Goal: Transaction & Acquisition: Download file/media

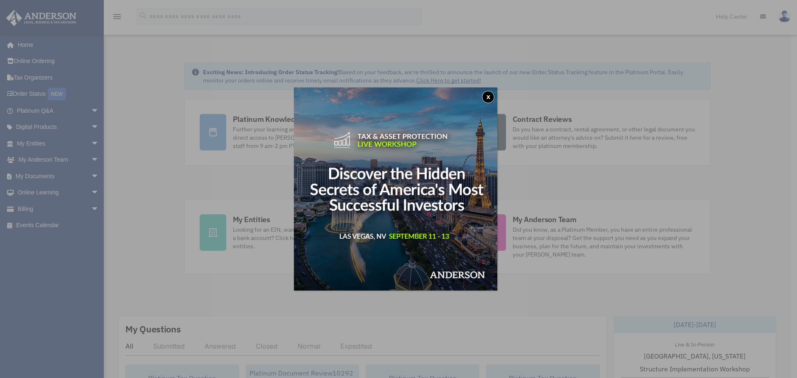
click at [490, 98] on button "x" at bounding box center [488, 97] width 12 height 12
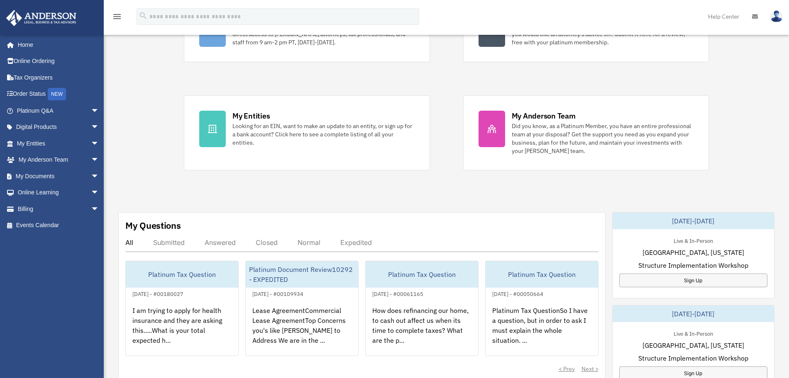
scroll to position [207, 0]
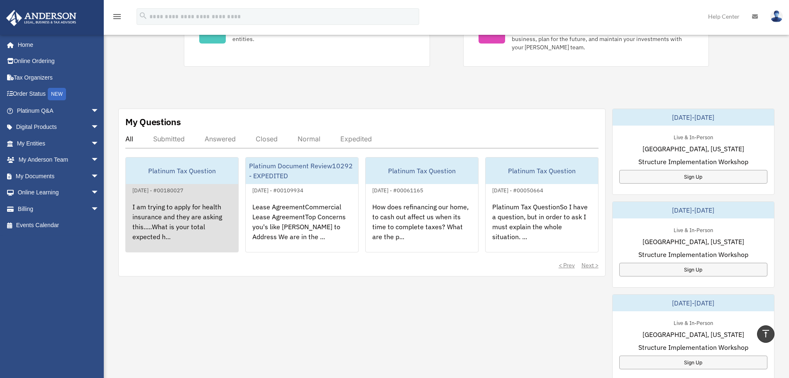
click at [203, 224] on div "I am trying to apply for health insurance and they are asking this.....What is …" at bounding box center [182, 227] width 112 height 65
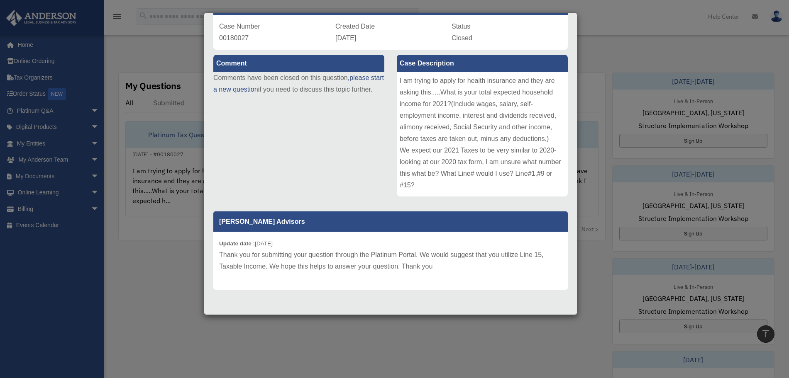
scroll to position [259, 0]
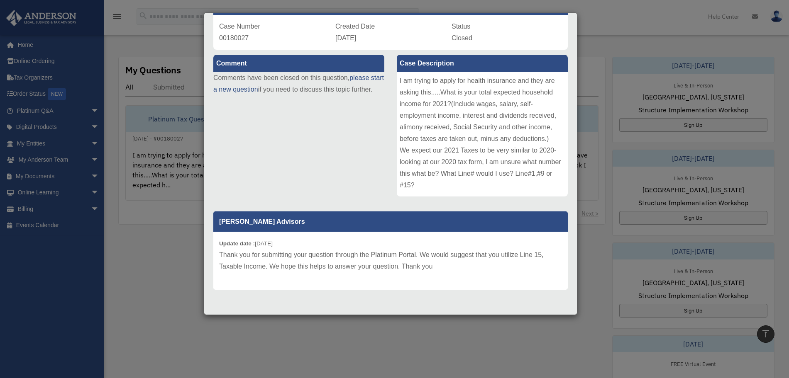
drag, startPoint x: 154, startPoint y: 265, endPoint x: 407, endPoint y: 101, distance: 301.6
click at [154, 265] on div "Case Detail × Platinum Tax Question Case Number 00180027 Created Date November …" at bounding box center [394, 189] width 789 height 378
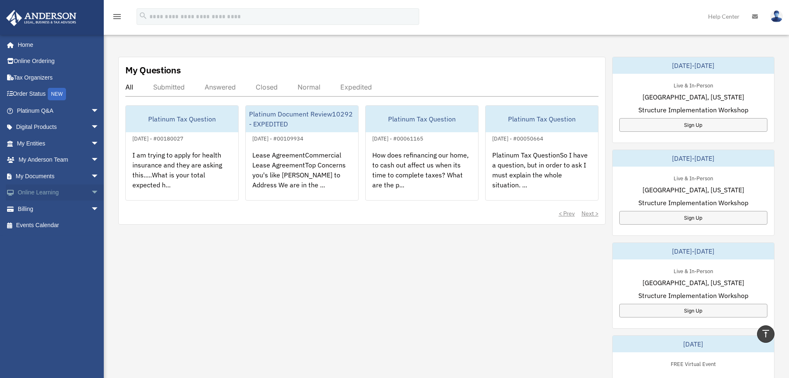
click at [45, 192] on link "Online Learning arrow_drop_down" at bounding box center [59, 193] width 106 height 17
click at [47, 174] on link "My Documents arrow_drop_down" at bounding box center [59, 176] width 106 height 17
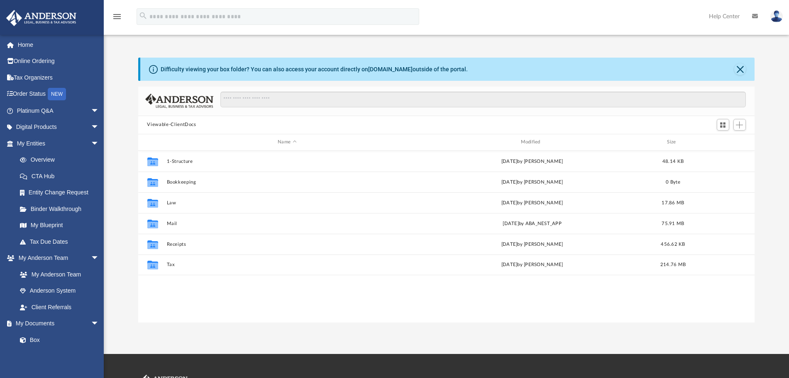
scroll to position [181, 609]
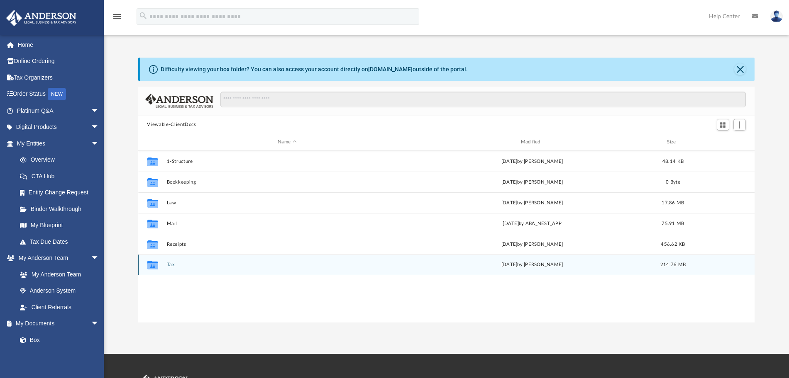
click at [173, 261] on div "Collaborated Folder Tax [DATE] by [PERSON_NAME] 214.76 MB" at bounding box center [446, 265] width 617 height 21
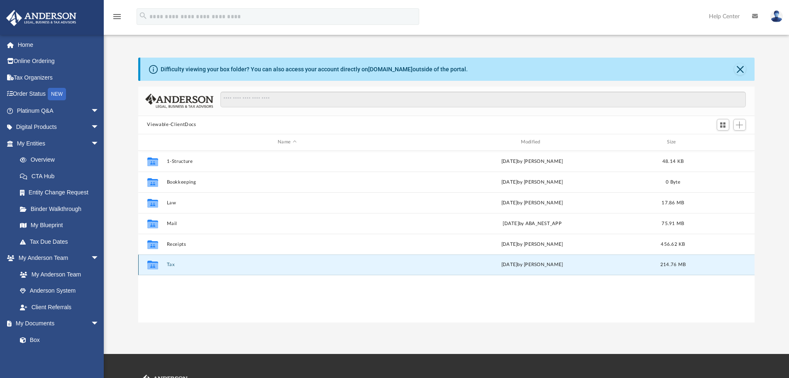
click at [171, 264] on button "Tax" at bounding box center [286, 264] width 241 height 5
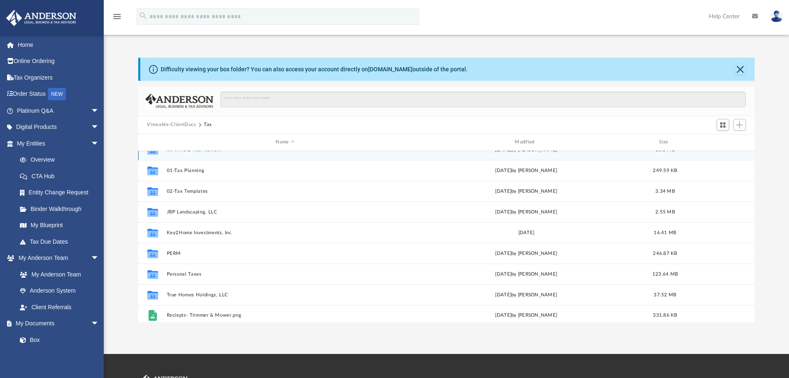
scroll to position [15, 0]
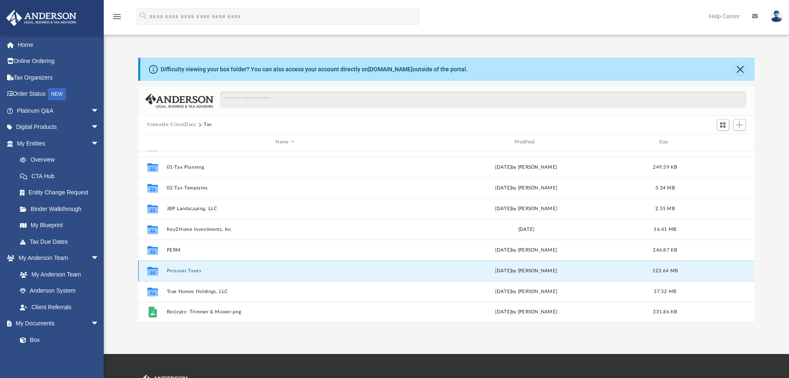
click at [192, 268] on button "Personal Taxes" at bounding box center [284, 270] width 237 height 5
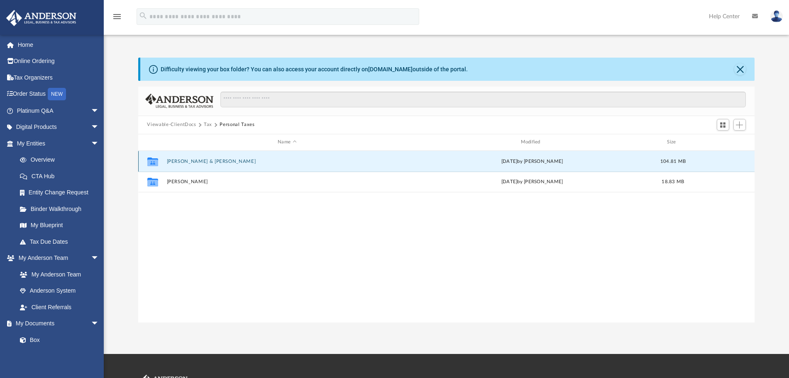
click at [204, 164] on button "[PERSON_NAME] & [PERSON_NAME]" at bounding box center [286, 161] width 241 height 5
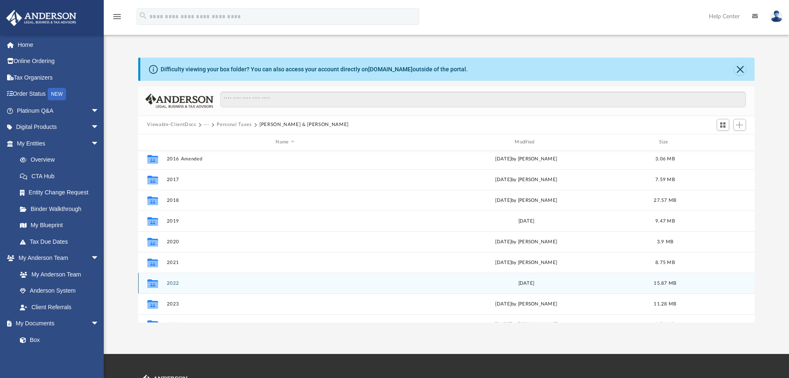
scroll to position [36, 0]
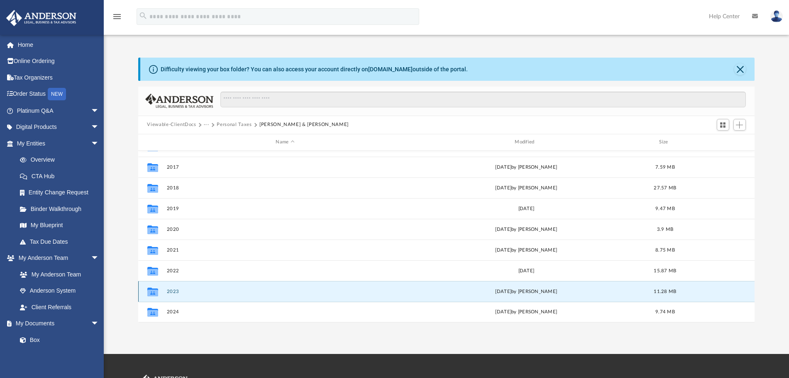
click at [170, 290] on button "2023" at bounding box center [284, 291] width 237 height 5
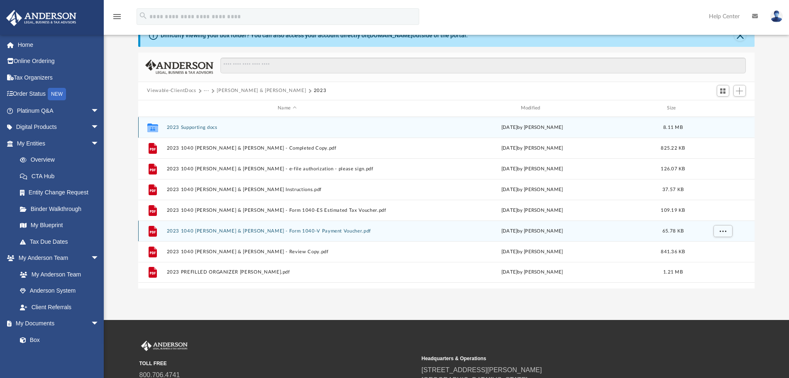
scroll to position [52, 0]
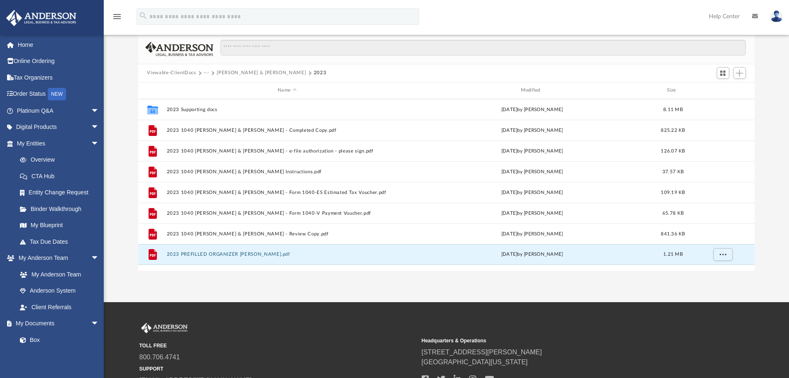
drag, startPoint x: 262, startPoint y: 255, endPoint x: 272, endPoint y: 280, distance: 26.4
click at [272, 280] on div "App [EMAIL_ADDRESS][DOMAIN_NAME] Sign Out [EMAIL_ADDRESS][DOMAIN_NAME] Home Onl…" at bounding box center [394, 125] width 789 height 354
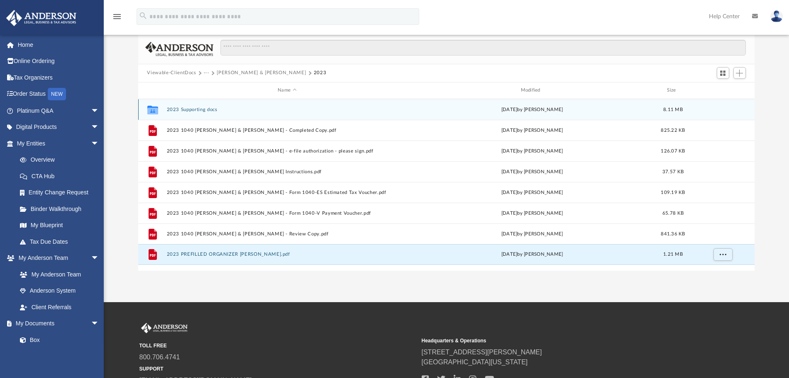
click at [202, 109] on button "2023 Supporting docs" at bounding box center [286, 109] width 241 height 5
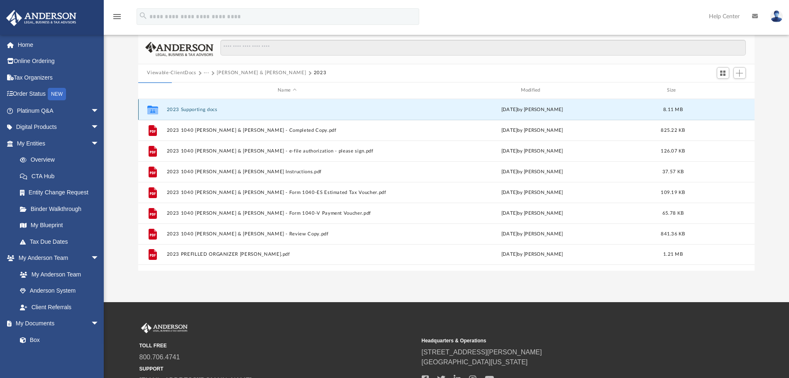
click at [202, 110] on button "2023 Supporting docs" at bounding box center [286, 109] width 241 height 5
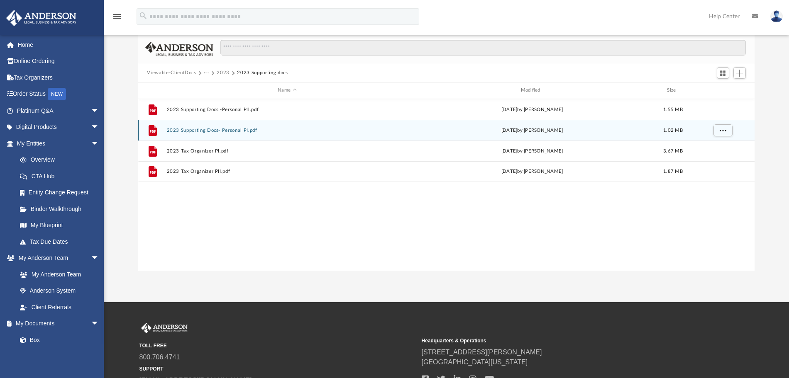
click at [246, 135] on div "File 2023 Supporting Docs- Personal PI.pdf [DATE] by [PERSON_NAME] 1.02 MB" at bounding box center [446, 130] width 617 height 21
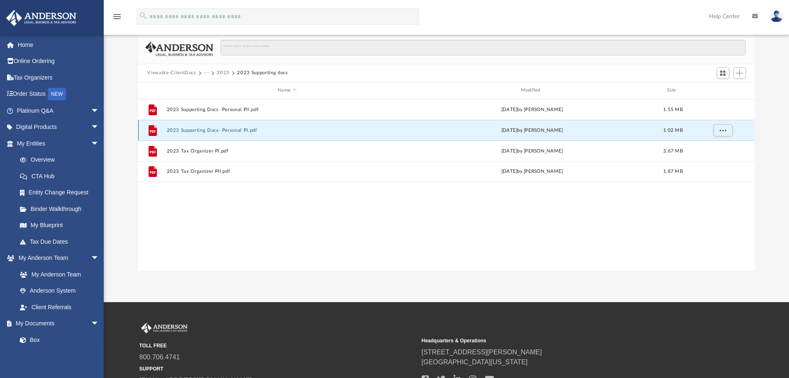
click at [246, 130] on button "2023 Supporting Docs- Personal PI.pdf" at bounding box center [286, 129] width 241 height 5
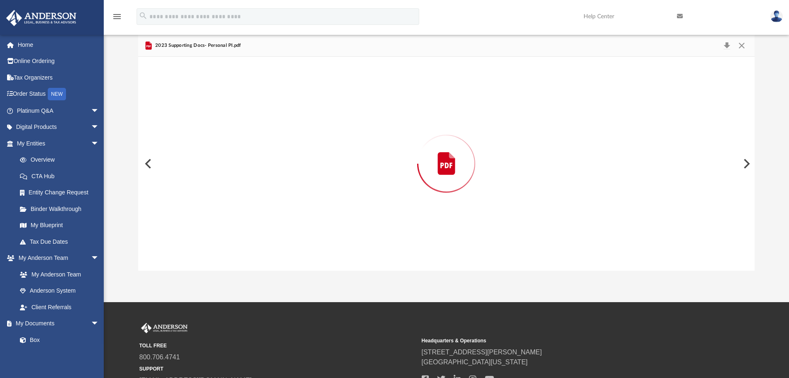
click at [246, 130] on div "Preview" at bounding box center [446, 164] width 617 height 214
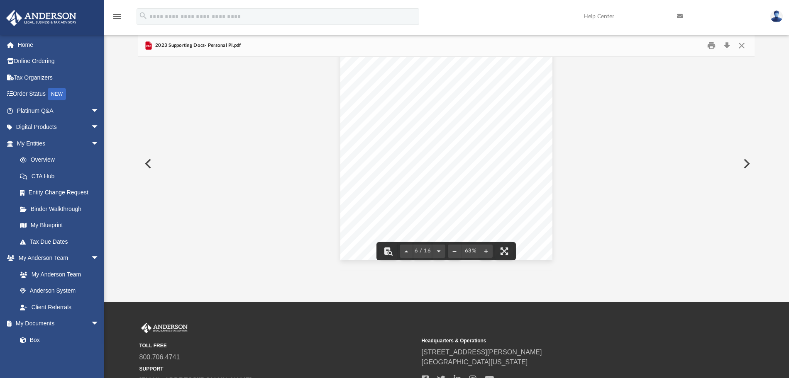
scroll to position [1245, 0]
click at [485, 253] on button "File preview" at bounding box center [485, 251] width 13 height 18
click at [711, 49] on button "Print" at bounding box center [711, 45] width 17 height 13
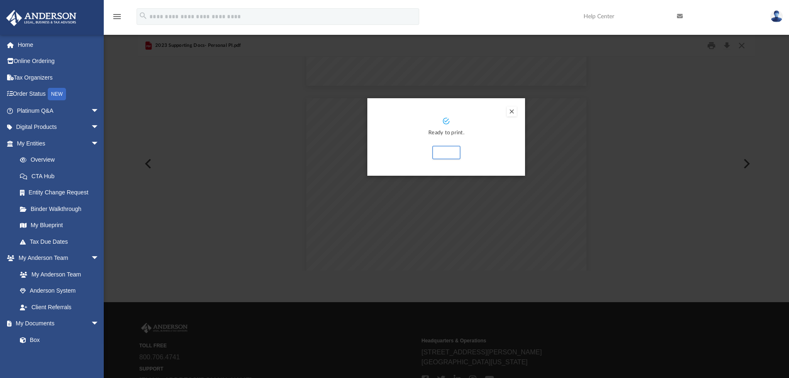
click at [509, 109] on button "Preview" at bounding box center [512, 112] width 10 height 10
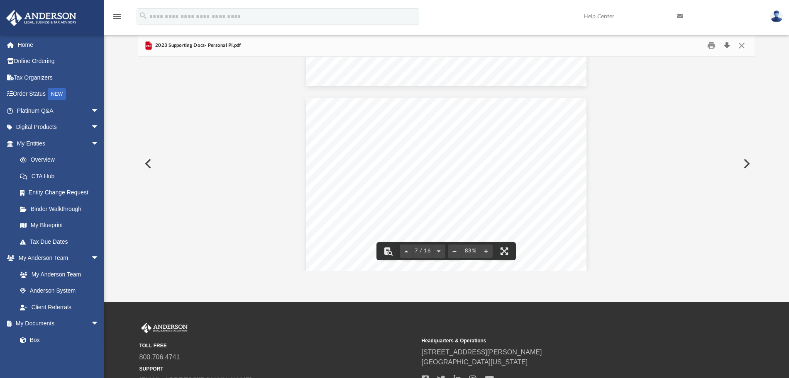
click at [726, 42] on button "Download" at bounding box center [727, 45] width 15 height 13
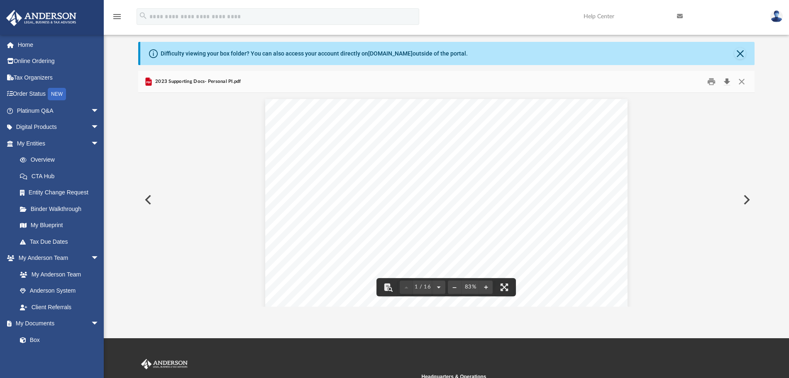
scroll to position [0, 0]
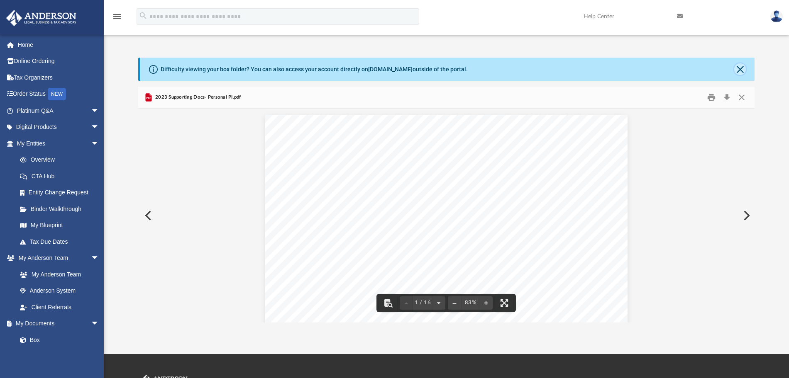
click at [737, 65] on button "Close" at bounding box center [740, 69] width 12 height 12
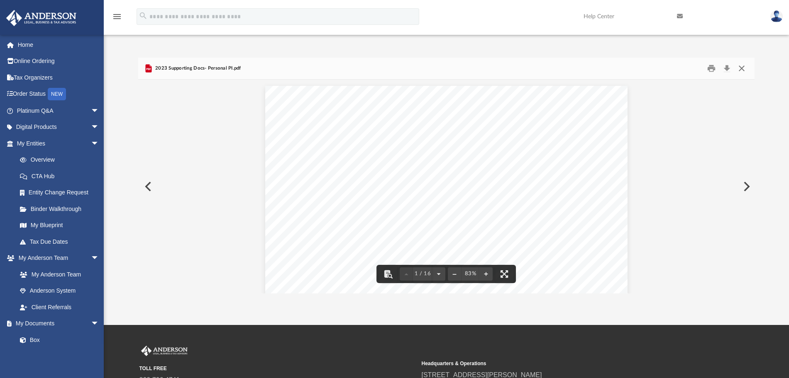
click at [748, 66] on button "Close" at bounding box center [741, 68] width 15 height 13
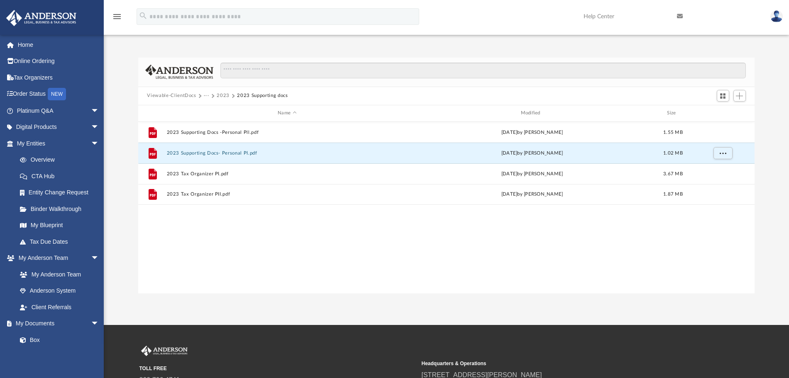
click at [224, 93] on button "2023" at bounding box center [223, 95] width 13 height 7
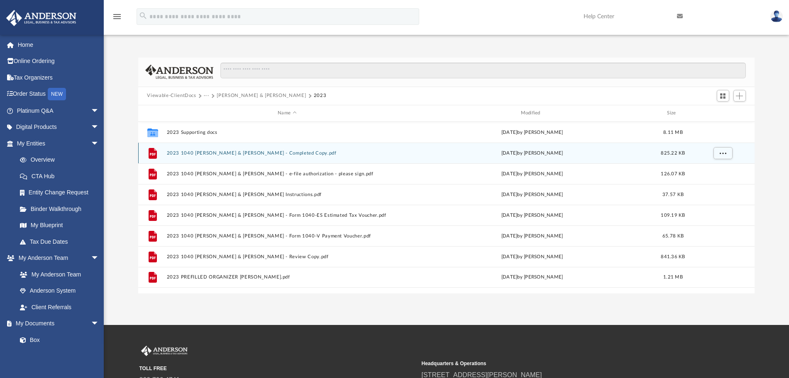
click at [240, 152] on button "2023 1040 [PERSON_NAME] & [PERSON_NAME] - Completed Copy.pdf" at bounding box center [286, 152] width 241 height 5
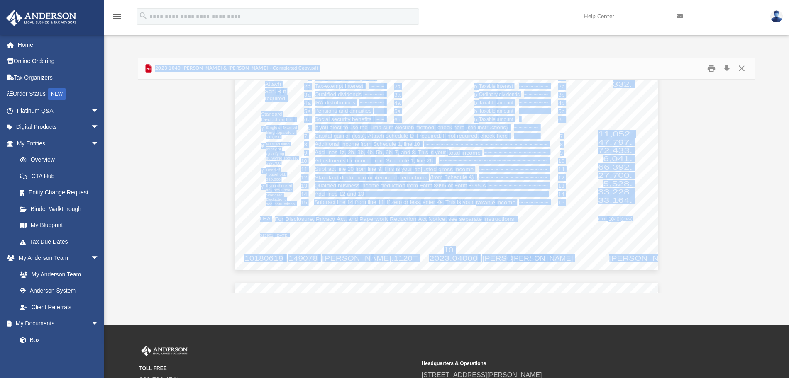
scroll to position [10831, 0]
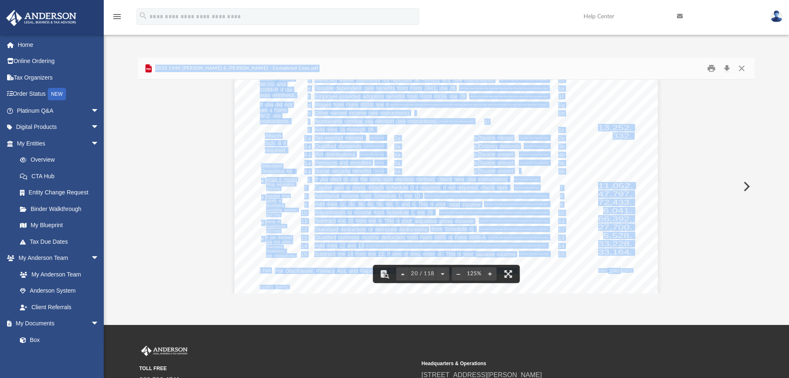
click at [574, 235] on div "Credit for other dependents Department of the Treasury - Internal Revenue Servi…" at bounding box center [445, 49] width 423 height 548
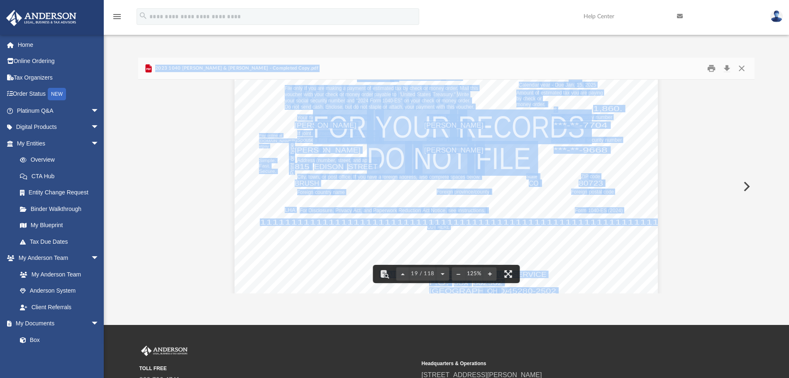
scroll to position [9854, 0]
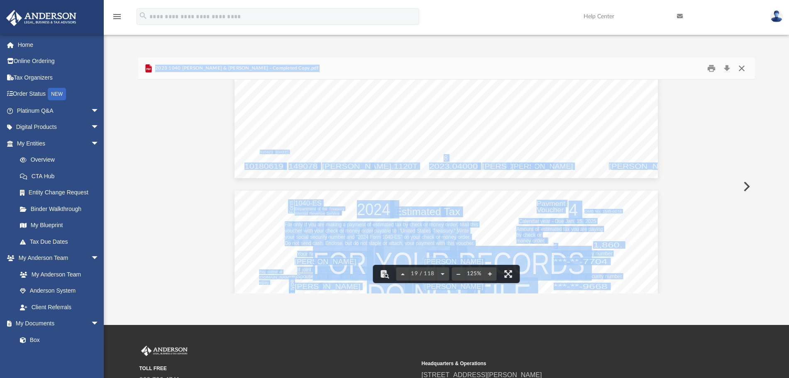
click at [739, 70] on button "Close" at bounding box center [741, 68] width 15 height 13
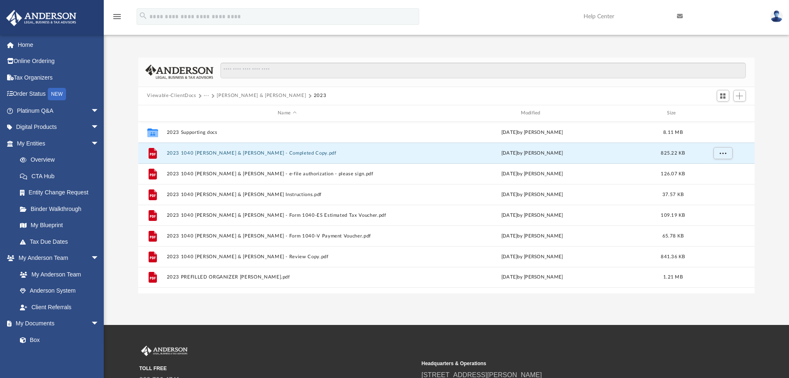
click at [239, 93] on button "[PERSON_NAME] & [PERSON_NAME]" at bounding box center [261, 95] width 89 height 7
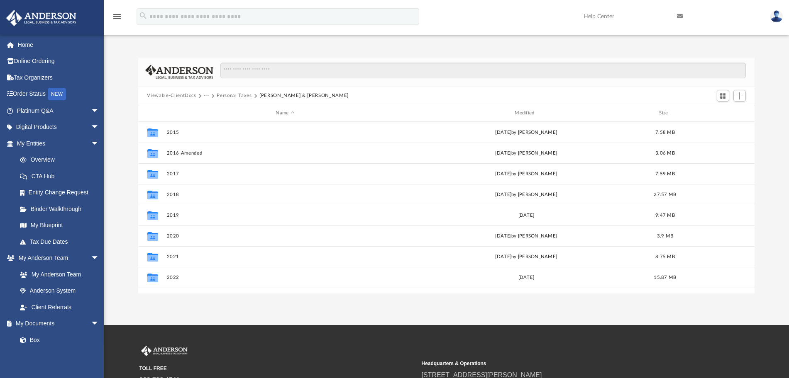
click at [254, 96] on span at bounding box center [255, 96] width 4 height 4
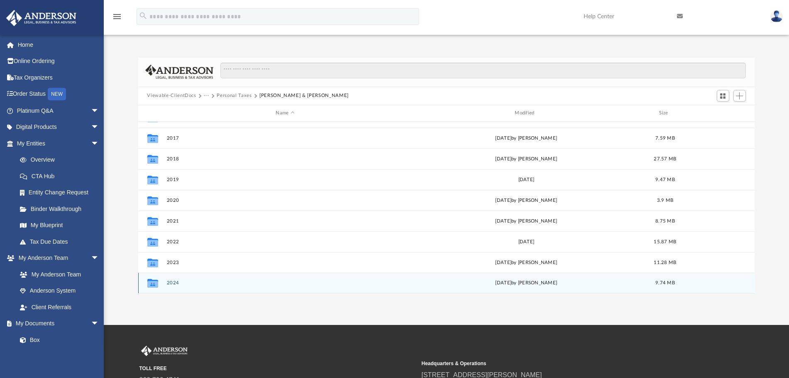
click at [209, 286] on button "2024" at bounding box center [284, 283] width 237 height 5
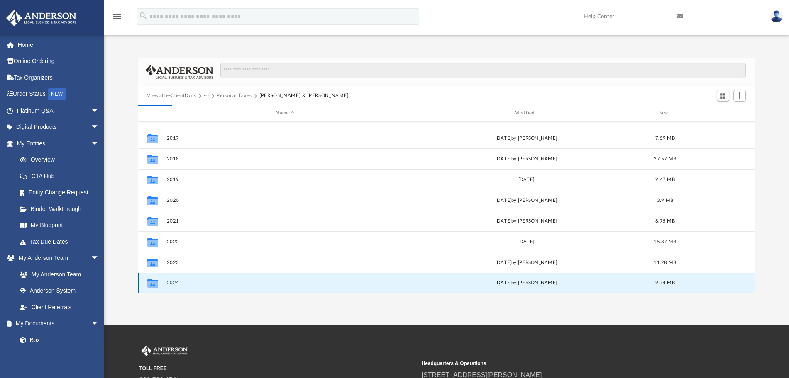
click at [224, 283] on button "2024" at bounding box center [284, 283] width 237 height 5
click at [220, 283] on button "2024" at bounding box center [284, 283] width 237 height 5
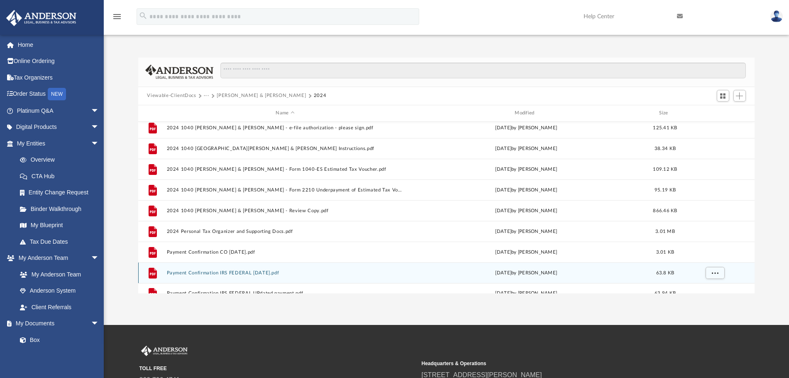
scroll to position [50, 0]
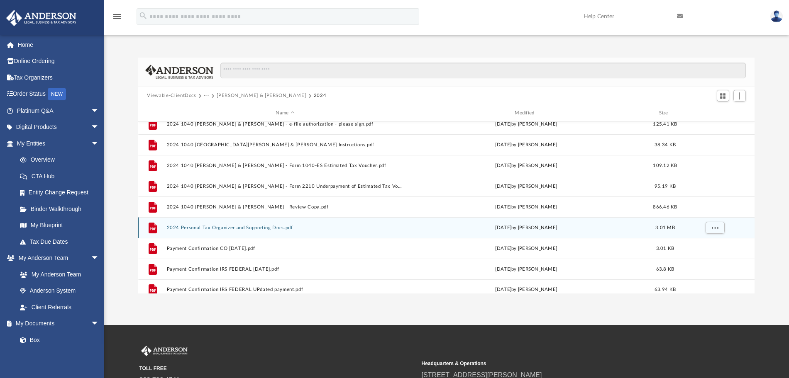
click at [285, 228] on button "2024 Personal Tax Organizer and Supporting Docs.pdf" at bounding box center [284, 227] width 237 height 5
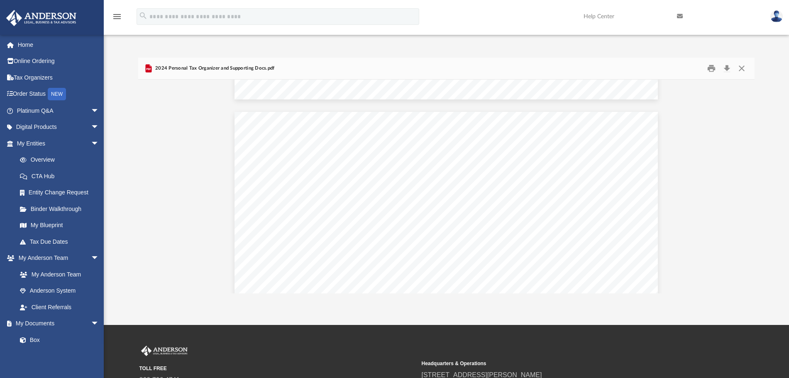
scroll to position [14539, 0]
click at [729, 70] on button "Download" at bounding box center [727, 68] width 15 height 13
